Goal: Transaction & Acquisition: Download file/media

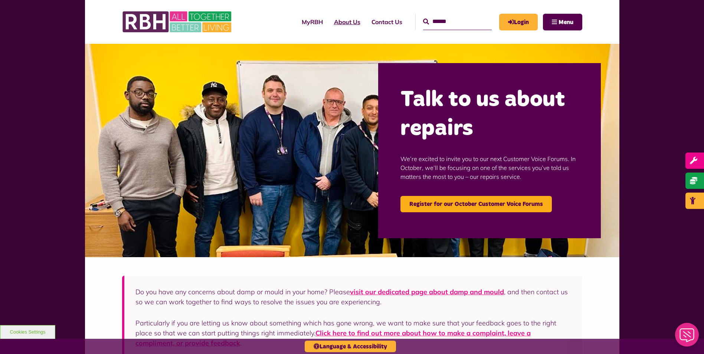
click at [335, 25] on link "About Us" at bounding box center [346, 22] width 37 height 20
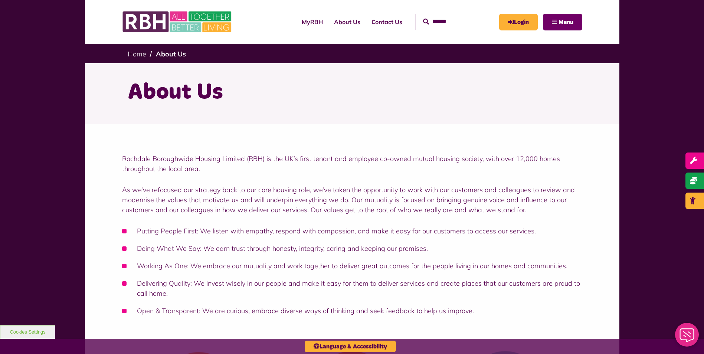
click at [569, 24] on span "Menu" at bounding box center [566, 22] width 15 height 6
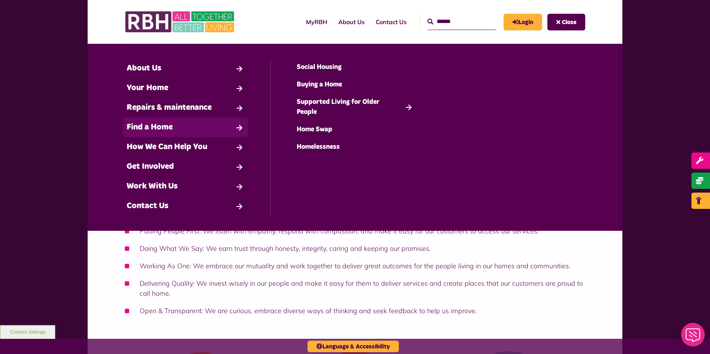
click at [182, 128] on link "Find a Home" at bounding box center [185, 128] width 125 height 20
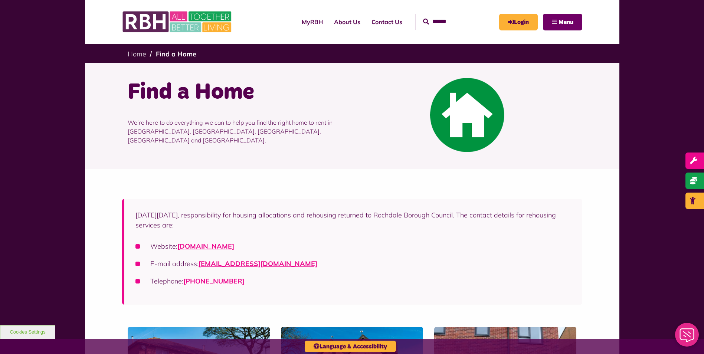
click at [545, 27] on button "Menu" at bounding box center [562, 22] width 39 height 17
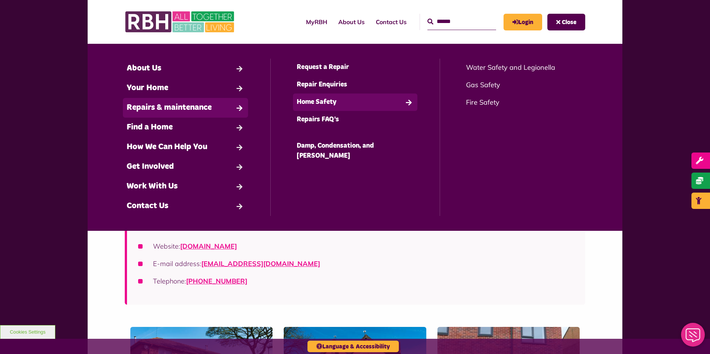
click at [351, 103] on link "Home Safety" at bounding box center [355, 102] width 125 height 17
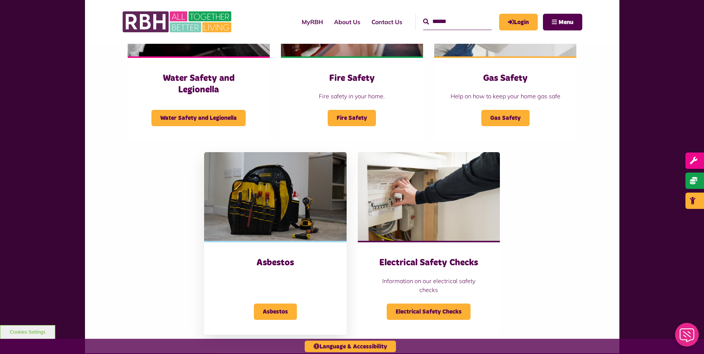
scroll to position [223, 0]
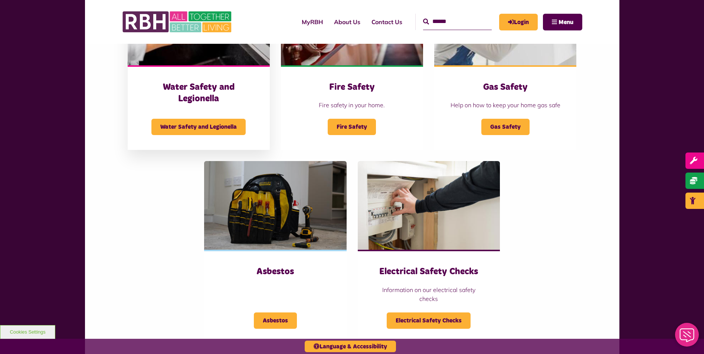
click at [223, 68] on div "Water Safety and Legionella Water Safety and Legionella" at bounding box center [199, 107] width 142 height 85
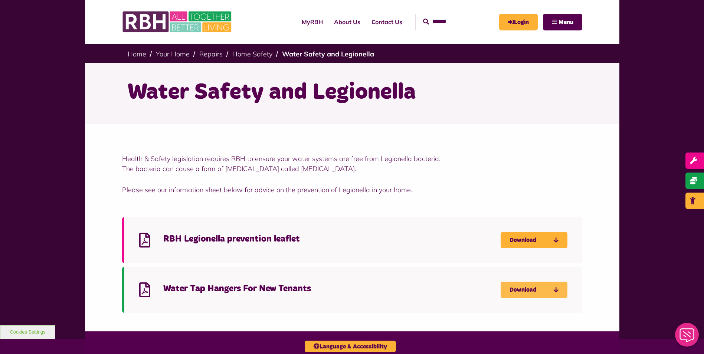
click at [528, 289] on link "Download" at bounding box center [534, 290] width 67 height 16
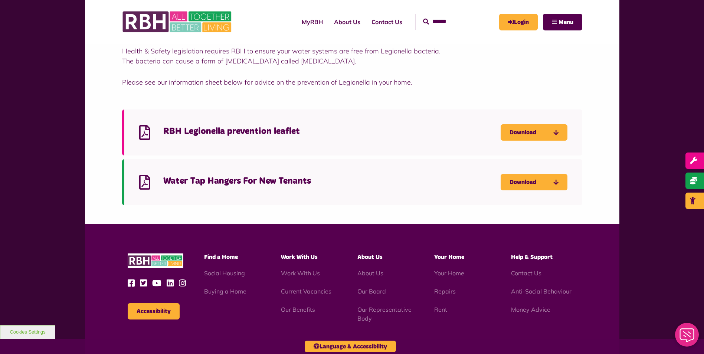
scroll to position [111, 0]
